Goal: Task Accomplishment & Management: Use online tool/utility

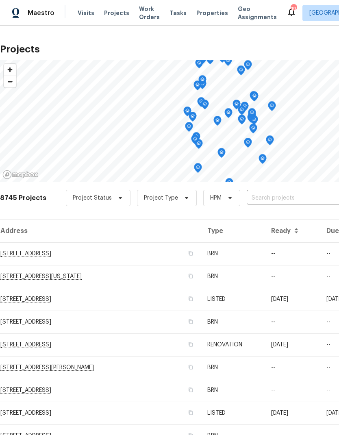
click at [277, 201] on input "text" at bounding box center [293, 198] width 93 height 13
type input "184 n"
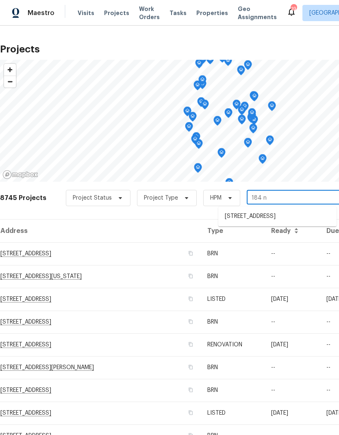
click at [263, 217] on li "[STREET_ADDRESS]" at bounding box center [277, 216] width 118 height 13
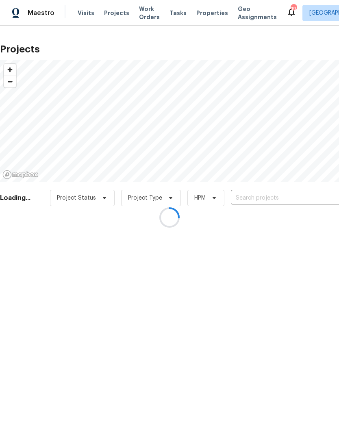
type input "[STREET_ADDRESS]"
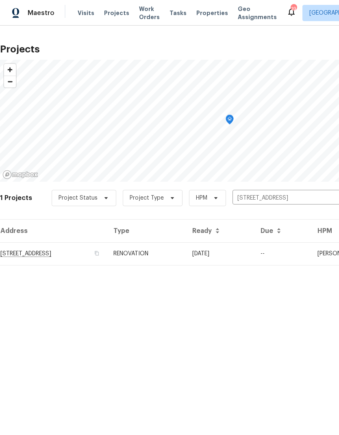
click at [63, 256] on td "[STREET_ADDRESS]" at bounding box center [53, 253] width 107 height 23
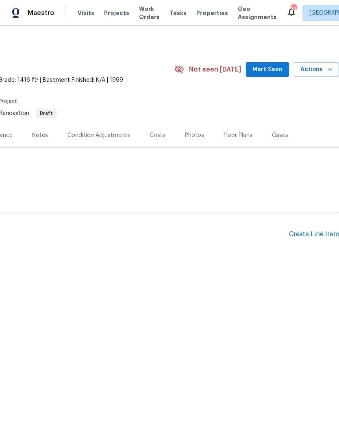
scroll to position [0, 120]
click at [320, 67] on span "Actions" at bounding box center [316, 70] width 32 height 10
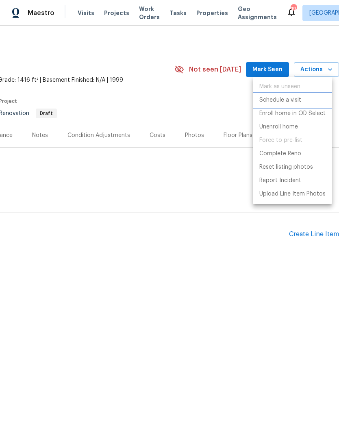
click at [285, 103] on p "Schedule a visit" at bounding box center [280, 100] width 42 height 9
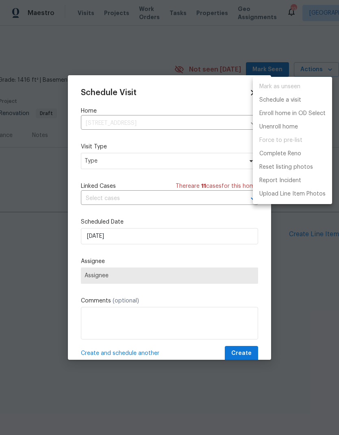
click at [124, 166] on div at bounding box center [169, 217] width 339 height 435
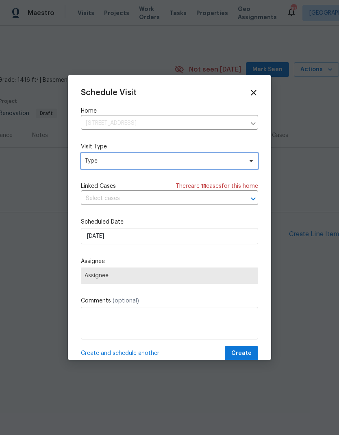
click at [129, 166] on span "Type" at bounding box center [169, 161] width 177 height 16
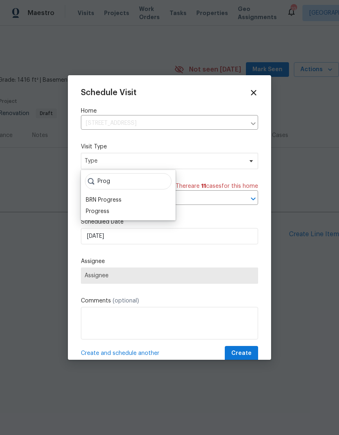
type input "Prog"
click at [102, 214] on div "Progress" at bounding box center [98, 211] width 24 height 8
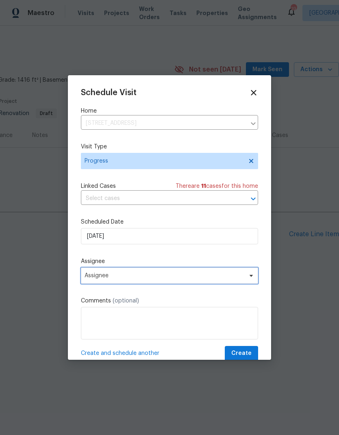
click at [138, 275] on span "Assignee" at bounding box center [163, 275] width 159 height 6
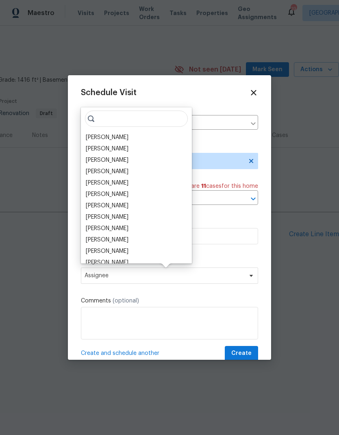
click at [123, 140] on div "[PERSON_NAME]" at bounding box center [107, 137] width 43 height 8
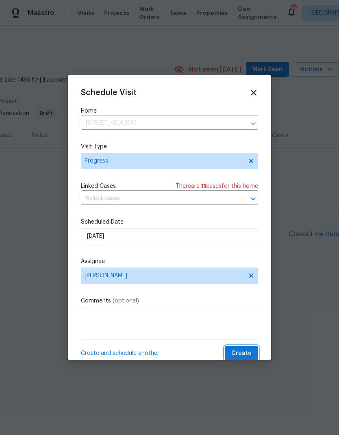
click at [251, 357] on span "Create" at bounding box center [241, 353] width 20 height 10
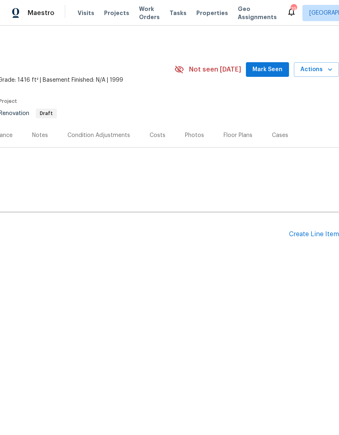
click at [82, 15] on span "Visits" at bounding box center [86, 13] width 17 height 8
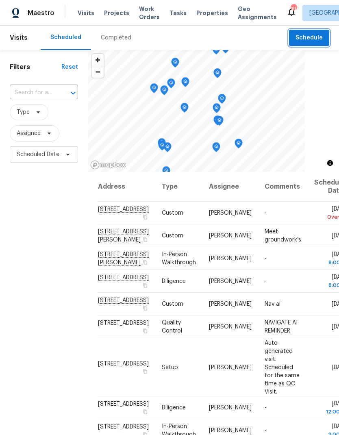
click at [310, 40] on span "Schedule" at bounding box center [308, 38] width 27 height 10
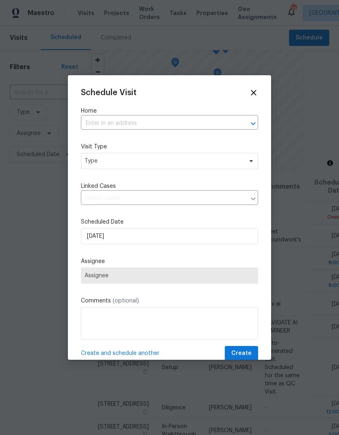
click at [104, 126] on input "text" at bounding box center [158, 123] width 154 height 13
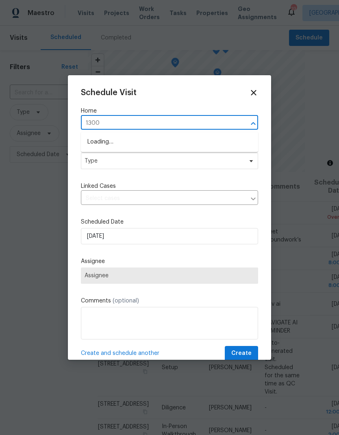
type input "13005"
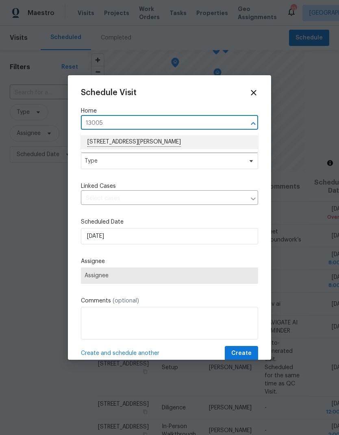
click at [108, 143] on li "[STREET_ADDRESS][PERSON_NAME]" at bounding box center [169, 142] width 177 height 14
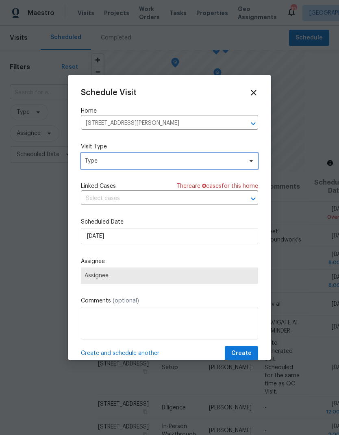
click at [106, 162] on span "Type" at bounding box center [163, 161] width 158 height 8
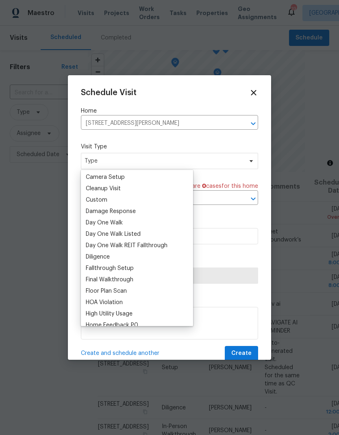
scroll to position [104, 0]
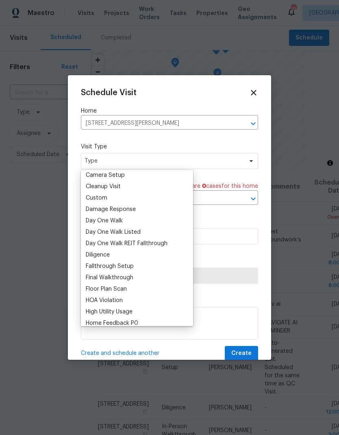
click at [92, 201] on div "Custom" at bounding box center [97, 198] width 22 height 8
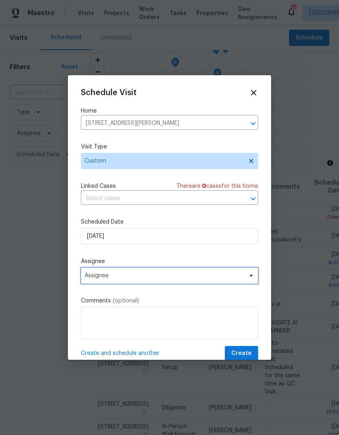
click at [101, 277] on span "Assignee" at bounding box center [163, 275] width 159 height 6
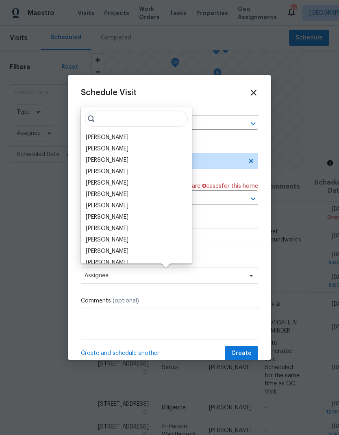
click at [103, 141] on div "[PERSON_NAME]" at bounding box center [107, 137] width 43 height 8
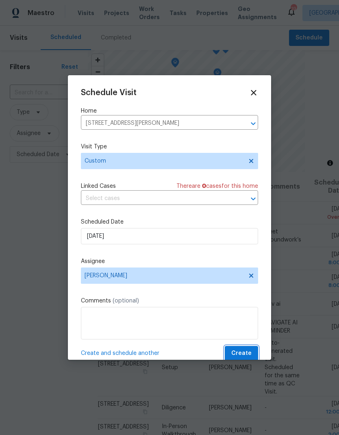
click at [247, 354] on span "Create" at bounding box center [241, 353] width 20 height 10
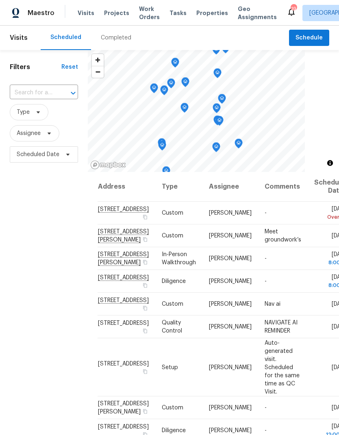
click at [171, 338] on td "Quality Control" at bounding box center [178, 326] width 47 height 23
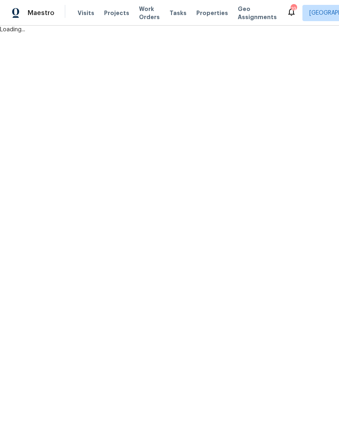
click at [206, 16] on span "Properties" at bounding box center [212, 13] width 32 height 8
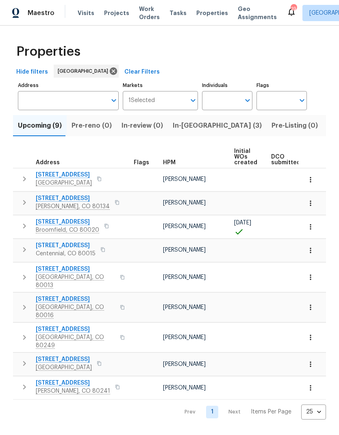
click at [310, 180] on icon "button" at bounding box center [310, 179] width 8 height 8
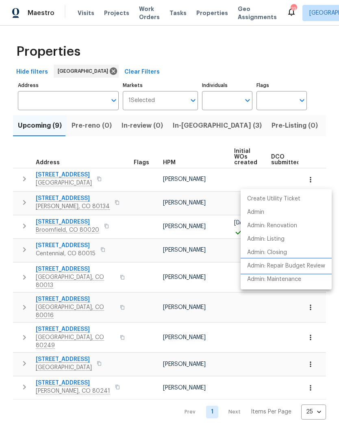
click at [292, 264] on p "Admin: Repair Budget Review" at bounding box center [286, 266] width 78 height 9
